Goal: Information Seeking & Learning: Learn about a topic

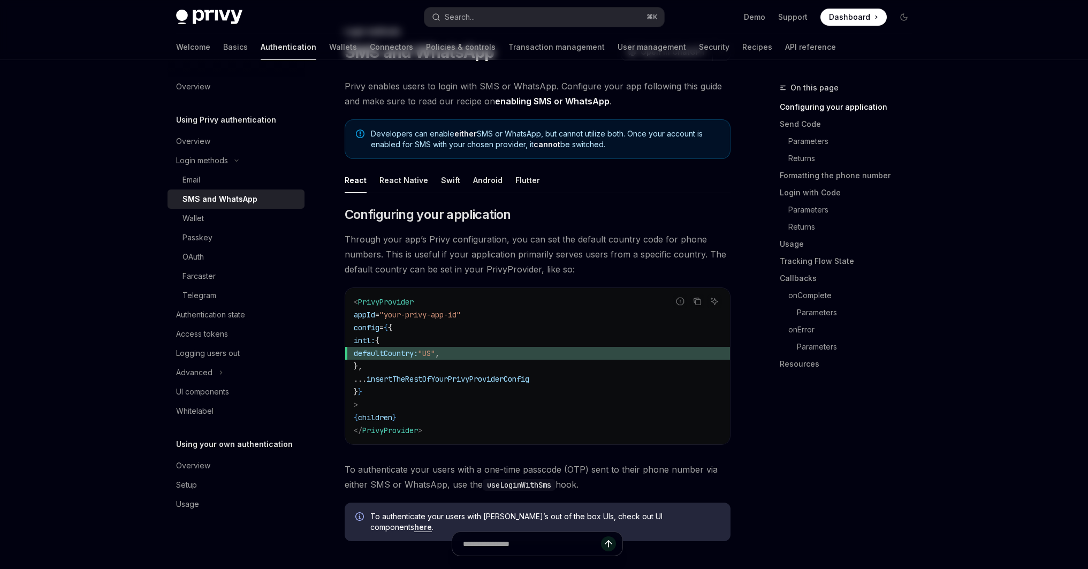
scroll to position [116, 0]
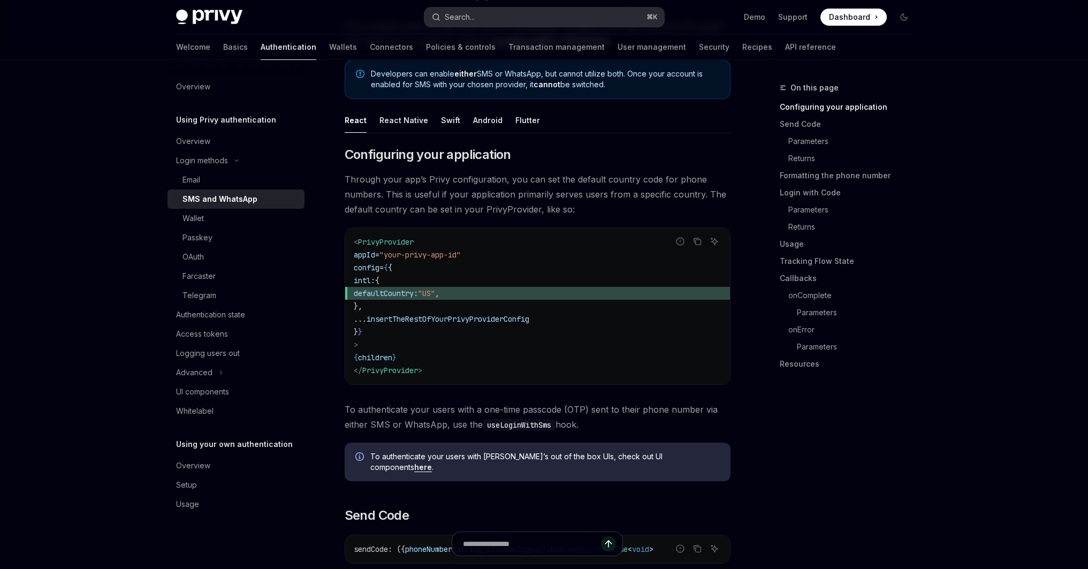
click at [494, 16] on button "Search... ⌘ K" at bounding box center [544, 16] width 240 height 19
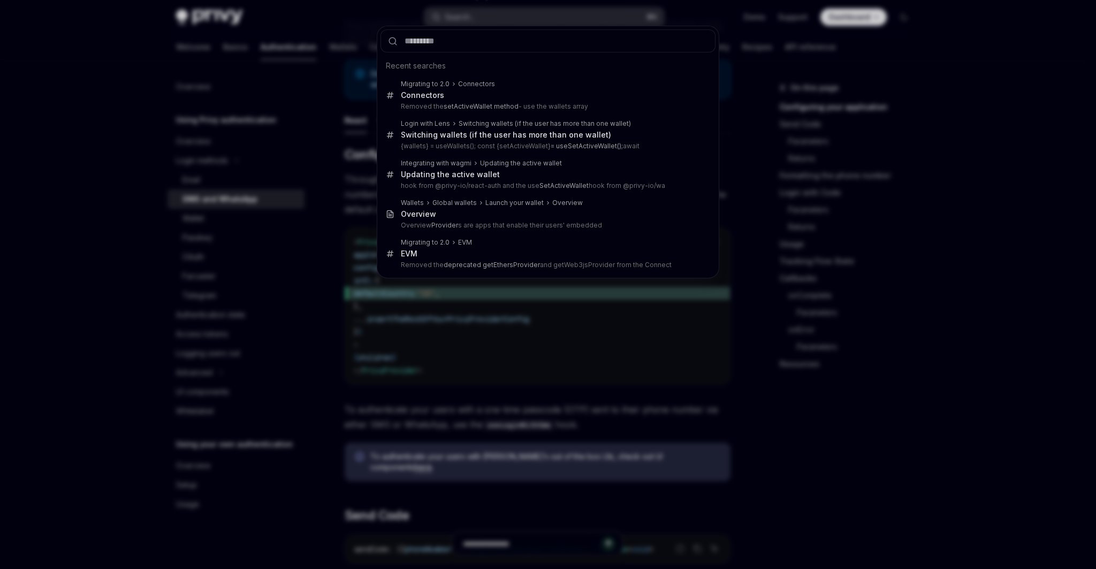
type input "*"
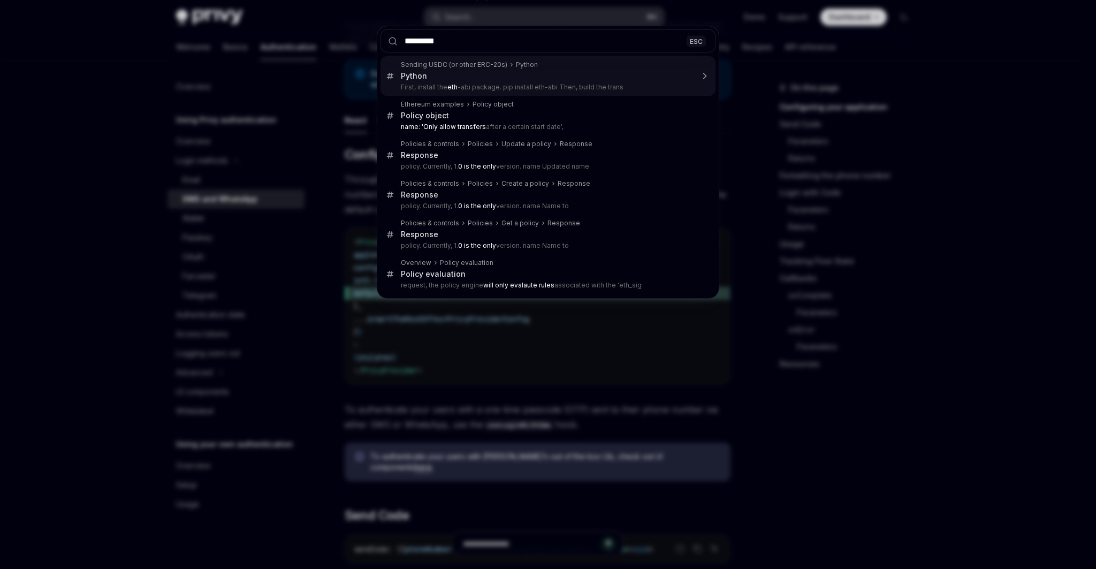
type input "**********"
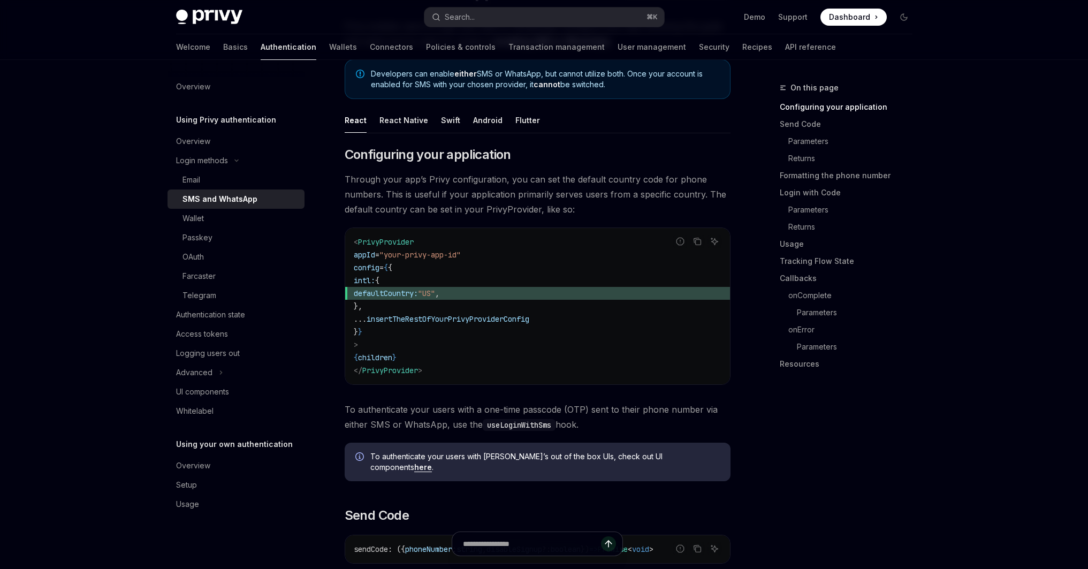
type textarea "*"
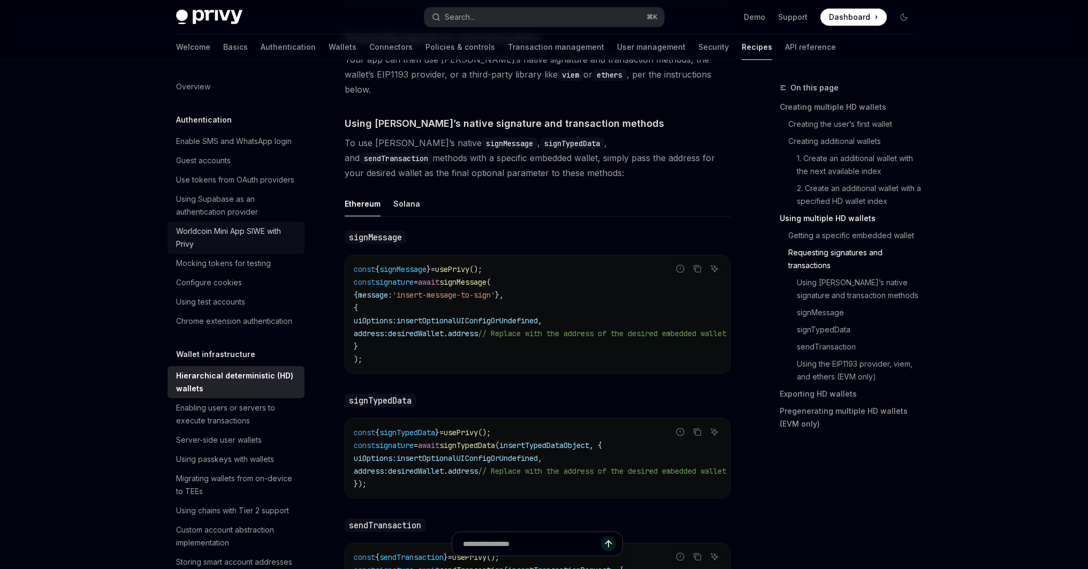
scroll to position [1738, 0]
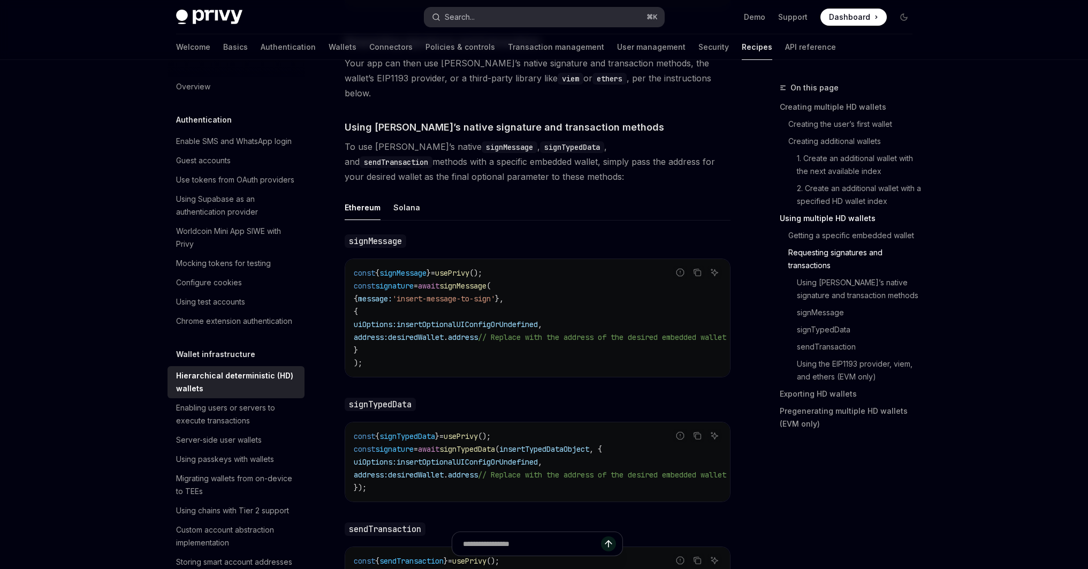
click at [487, 16] on button "Search... ⌘ K" at bounding box center [544, 16] width 240 height 19
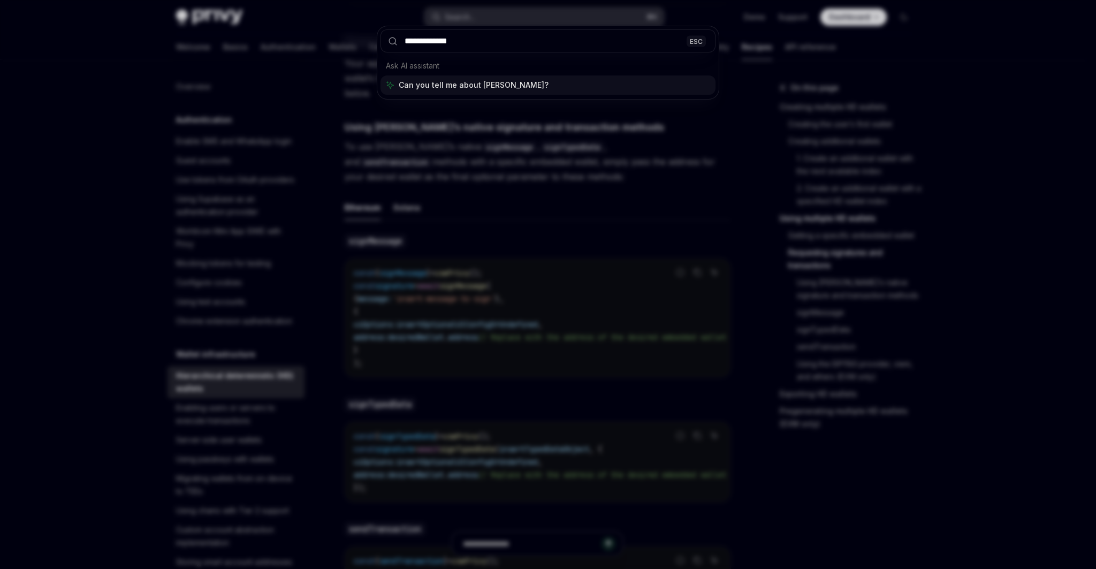
type input "**********"
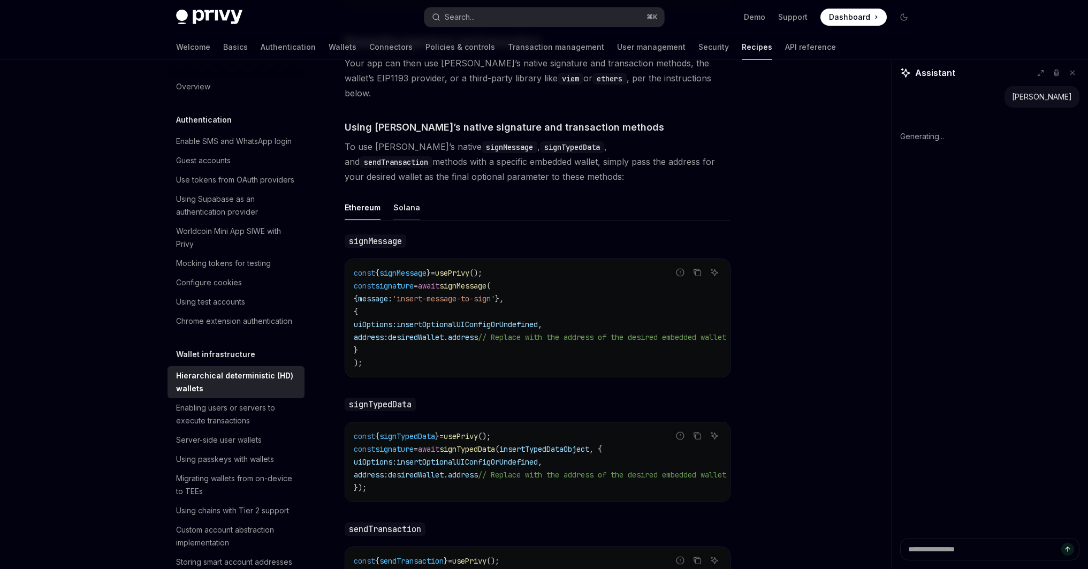
click at [409, 198] on div "Solana" at bounding box center [406, 207] width 27 height 25
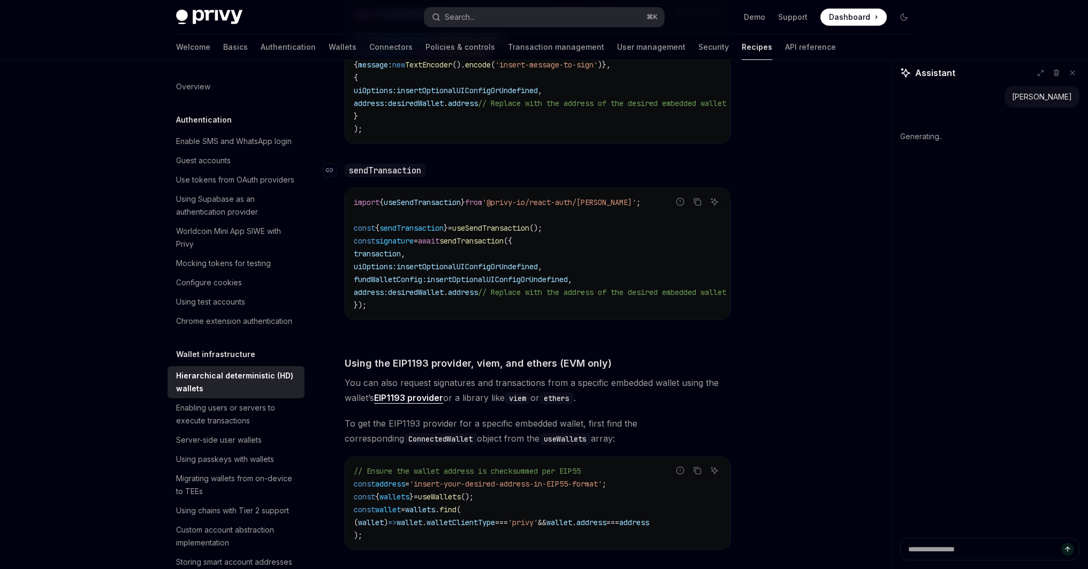
scroll to position [1999, 0]
type textarea "*"
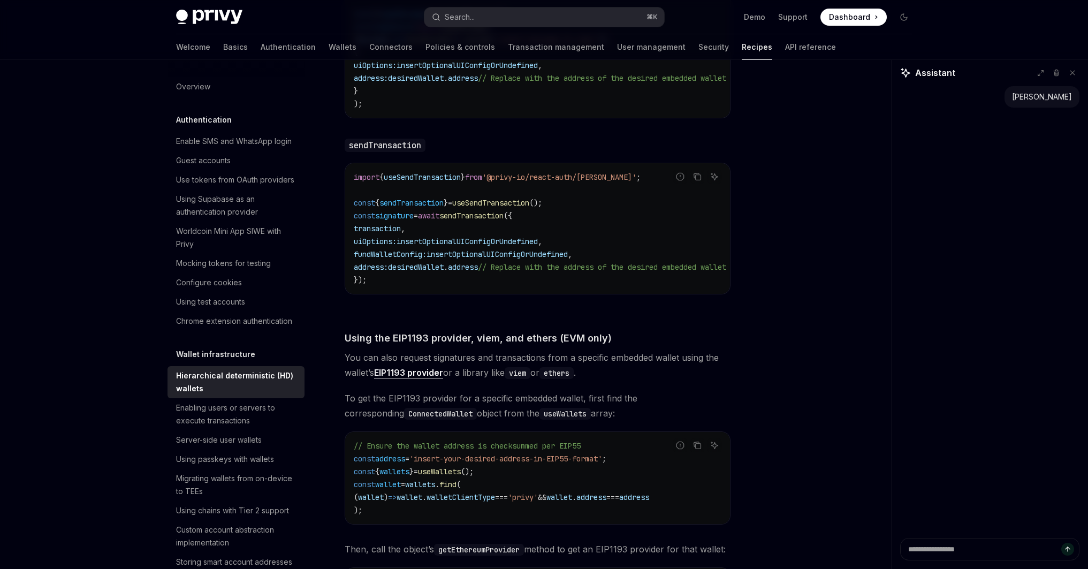
scroll to position [2021, 0]
